Goal: Find specific page/section: Find specific page/section

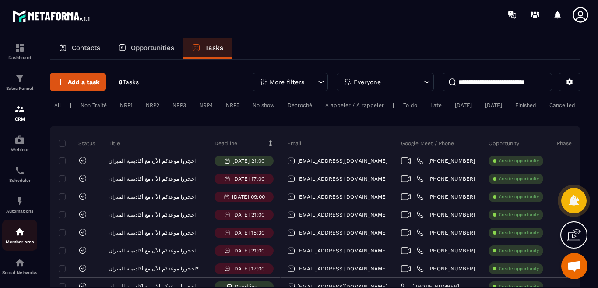
click at [25, 235] on div "Member area" at bounding box center [19, 235] width 35 height 18
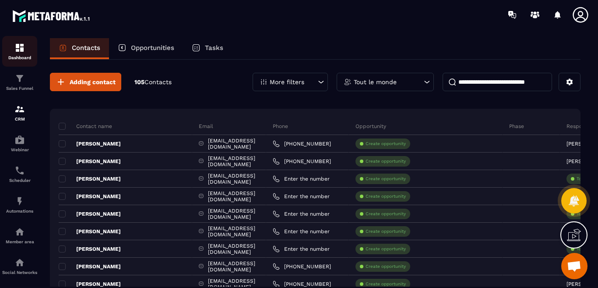
click at [21, 51] on img at bounding box center [19, 47] width 11 height 11
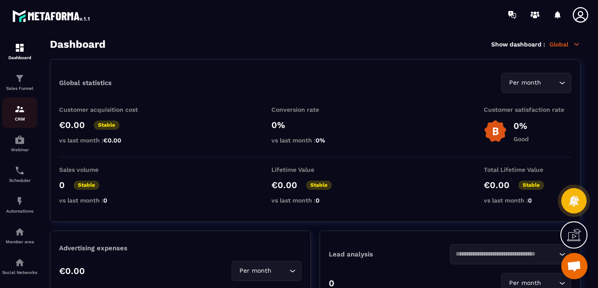
click at [19, 112] on img at bounding box center [19, 109] width 11 height 11
